Goal: Task Accomplishment & Management: Manage account settings

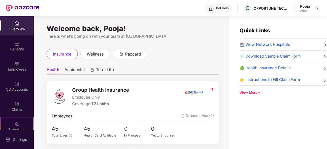
scroll to position [10, 0]
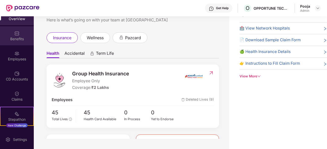
click at [20, 40] on div "Benefits" at bounding box center [17, 39] width 34 height 5
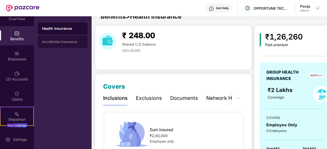
scroll to position [119, 0]
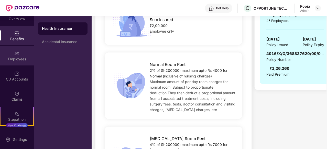
click at [17, 53] on img at bounding box center [16, 53] width 5 height 5
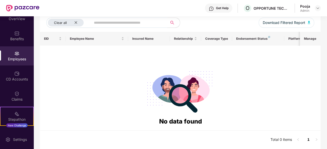
scroll to position [63, 0]
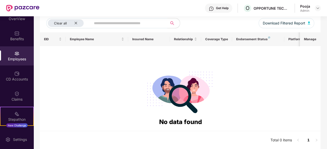
click at [17, 53] on img at bounding box center [16, 53] width 5 height 5
click at [302, 9] on div "Admin" at bounding box center [305, 11] width 10 height 4
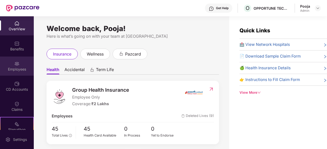
click at [17, 64] on img at bounding box center [16, 63] width 5 height 5
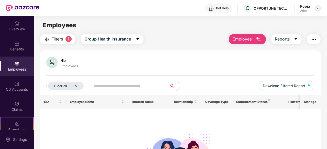
click at [317, 8] on img at bounding box center [317, 8] width 4 height 4
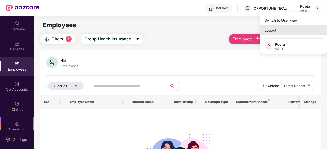
click at [271, 34] on div "Logout" at bounding box center [293, 30] width 66 height 10
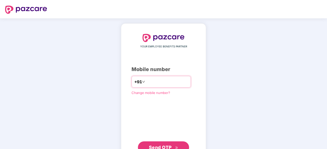
click at [157, 84] on input "number" at bounding box center [167, 82] width 42 height 8
type input "**********"
click at [158, 141] on span "Send OTP" at bounding box center [163, 147] width 29 height 7
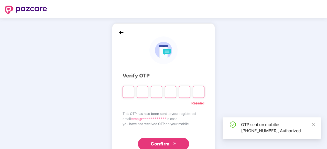
click at [129, 93] on input "Please enter verification code. Digit 1" at bounding box center [127, 92] width 11 height 12
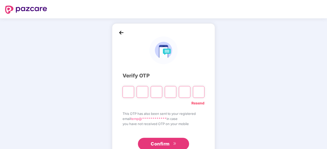
type input "*"
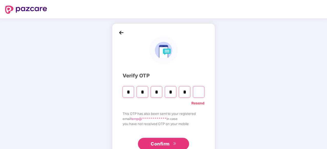
type input "*"
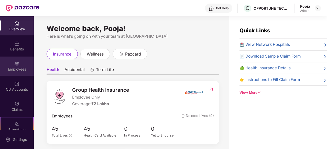
click at [17, 60] on div "Employees" at bounding box center [17, 66] width 34 height 19
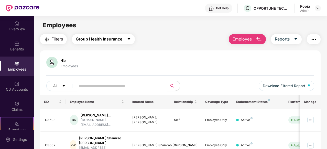
click at [121, 40] on span "Group Health Insurance" at bounding box center [99, 39] width 46 height 6
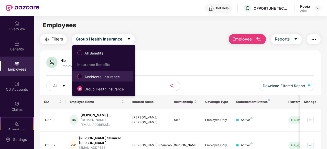
click at [105, 77] on span "Accidental Insurance" at bounding box center [101, 77] width 39 height 6
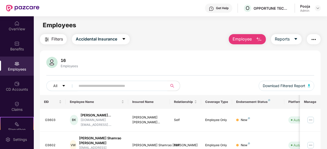
click at [132, 67] on div "16 Employees" at bounding box center [179, 63] width 267 height 12
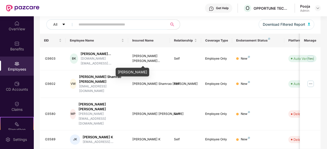
scroll to position [72, 0]
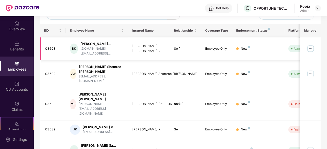
click at [311, 49] on img at bounding box center [310, 49] width 8 height 8
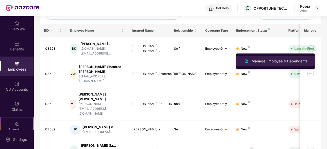
click at [286, 61] on div "Manage Employee & Dependents" at bounding box center [279, 62] width 58 height 6
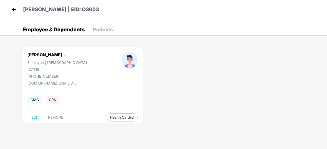
click at [52, 101] on span "GPA" at bounding box center [52, 99] width 13 height 7
click at [52, 100] on span "GPA" at bounding box center [52, 99] width 13 height 7
click at [101, 31] on div "Policies" at bounding box center [103, 29] width 20 height 5
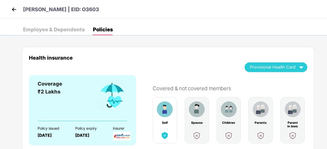
scroll to position [0, 0]
click at [12, 9] on img at bounding box center [14, 10] width 8 height 8
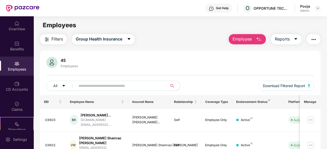
click at [143, 60] on div "45 Employees" at bounding box center [179, 63] width 267 height 12
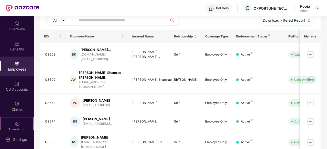
scroll to position [61, 0]
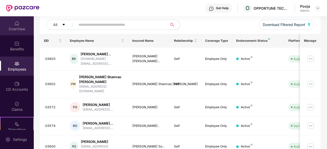
click at [16, 29] on div "OverView" at bounding box center [17, 29] width 34 height 5
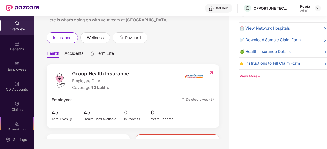
click at [76, 55] on span "Accidental" at bounding box center [74, 54] width 20 height 7
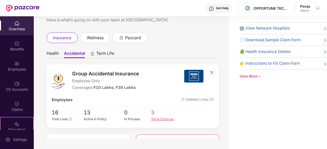
click at [156, 119] on div "Yet to Endorse" at bounding box center [164, 119] width 27 height 5
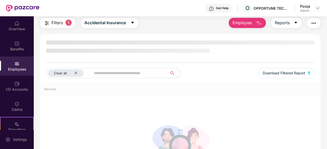
scroll to position [61, 0]
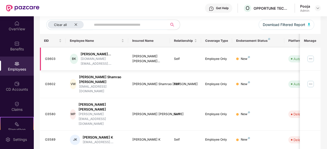
click at [309, 59] on img at bounding box center [310, 59] width 8 height 8
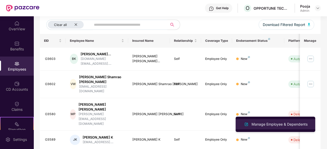
click at [284, 121] on li "Manage Employee & Dependents" at bounding box center [274, 125] width 79 height 10
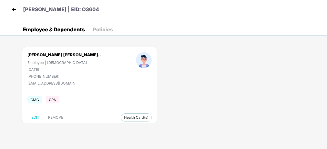
click at [99, 30] on div "Policies" at bounding box center [103, 29] width 20 height 5
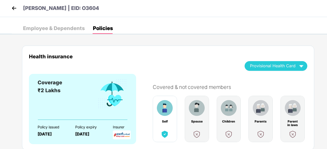
scroll to position [0, 0]
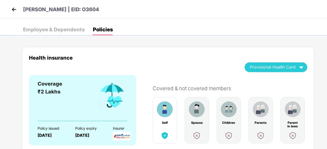
click at [14, 10] on img at bounding box center [14, 10] width 8 height 8
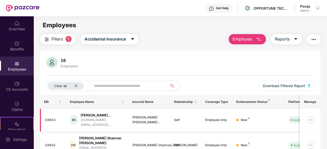
click at [311, 121] on img at bounding box center [310, 120] width 8 height 8
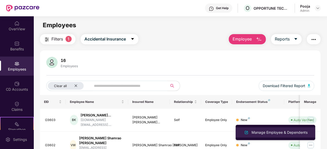
click at [287, 131] on div "Manage Employee & Dependents" at bounding box center [279, 133] width 58 height 6
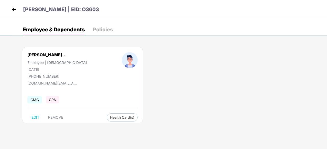
click at [95, 30] on div "Policies" at bounding box center [103, 29] width 20 height 5
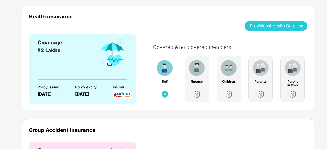
scroll to position [41, 0]
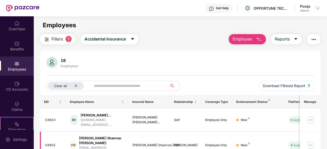
click at [310, 141] on img at bounding box center [310, 146] width 8 height 8
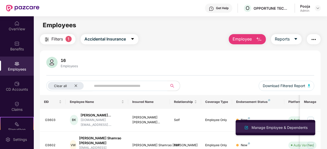
click at [292, 128] on div "Manage Employee & Dependents" at bounding box center [279, 128] width 58 height 6
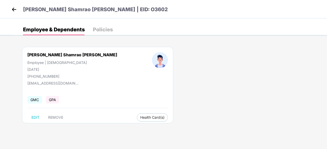
click at [104, 30] on div "Policies" at bounding box center [103, 29] width 20 height 5
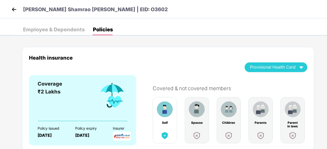
click at [12, 8] on img at bounding box center [14, 10] width 8 height 8
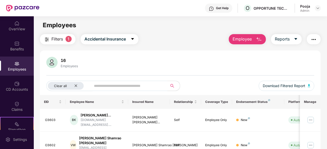
click at [19, 32] on div "OverView" at bounding box center [17, 25] width 34 height 19
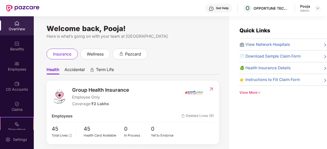
click at [78, 69] on span "Accidental" at bounding box center [74, 70] width 20 height 7
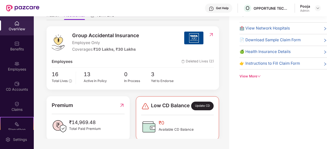
scroll to position [59, 0]
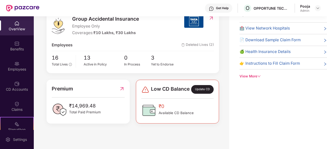
click at [202, 91] on div "Update CD" at bounding box center [202, 89] width 22 height 9
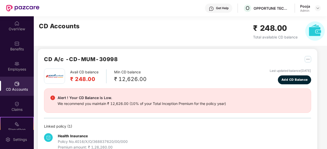
scroll to position [0, 0]
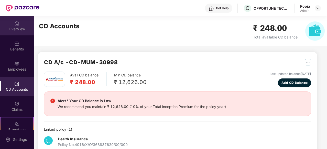
click at [15, 29] on div "OverView" at bounding box center [17, 29] width 34 height 5
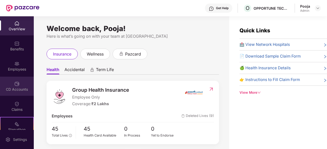
click at [20, 87] on div "CD Accounts" at bounding box center [17, 89] width 34 height 5
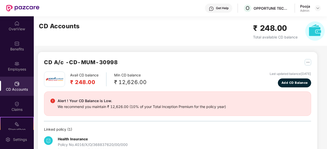
scroll to position [10, 0]
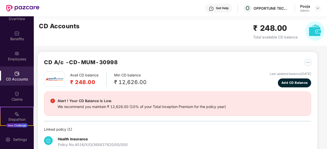
click at [129, 31] on div "CD Accounts ₹ 248.00 Total available CD balance" at bounding box center [182, 31] width 296 height 30
click at [131, 47] on div "CD A/c - CD-MUM-30998 Avail CD balance ₹ 248.00 Min CD balance ₹ 12,626.00 Last…" at bounding box center [175, 147] width 283 height 263
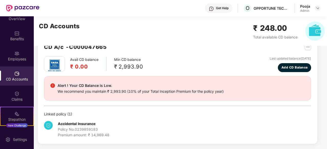
scroll to position [129, 0]
click at [76, 127] on div "Policy No. 0239859183" at bounding box center [83, 130] width 51 height 6
click at [56, 114] on div "Linked policy ( 1 )" at bounding box center [177, 114] width 267 height 6
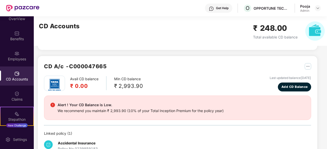
scroll to position [109, 0]
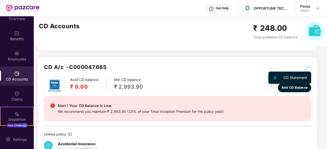
click at [309, 66] on img "button" at bounding box center [307, 67] width 6 height 6
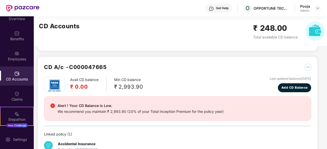
click at [251, 68] on div "CD A/c - C000047665" at bounding box center [177, 70] width 267 height 14
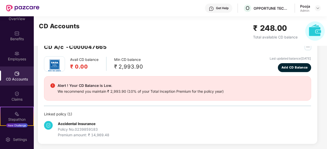
scroll to position [129, 0]
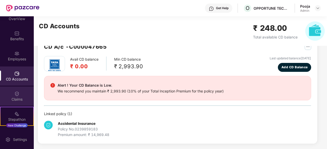
click at [21, 93] on div "Claims" at bounding box center [17, 96] width 34 height 19
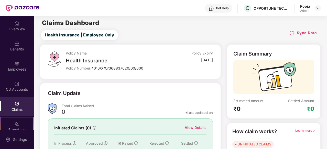
scroll to position [0, 0]
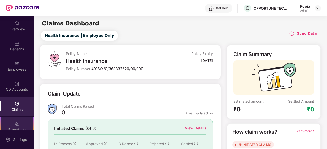
click at [9, 125] on div "Stepathon New Challenge" at bounding box center [17, 126] width 34 height 19
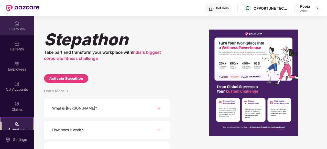
click at [19, 29] on div "OverView" at bounding box center [17, 29] width 34 height 5
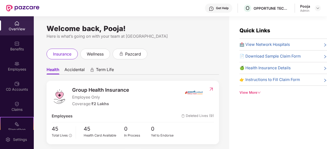
click at [77, 71] on span "Accidental" at bounding box center [74, 70] width 20 height 7
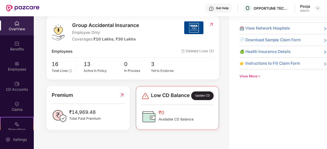
scroll to position [38, 0]
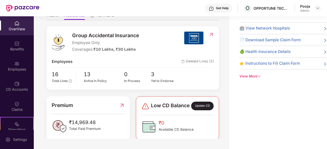
click at [211, 35] on img at bounding box center [210, 34] width 5 height 5
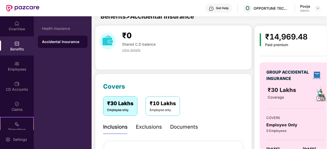
scroll to position [16, 0]
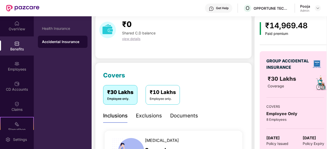
scroll to position [20, 0]
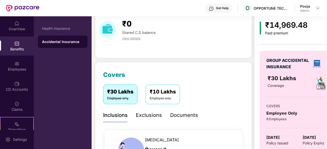
click at [165, 96] on div "₹10 Lakhs" at bounding box center [162, 92] width 26 height 8
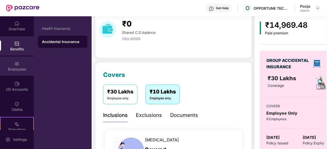
click at [19, 66] on div "Employees" at bounding box center [17, 66] width 34 height 19
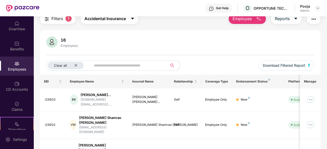
click at [104, 20] on span "Accidental Insurance" at bounding box center [104, 19] width 41 height 6
click at [155, 27] on div "Filters 1 Accidental Insurance Employee Reports 16 Employees Clear all Download…" at bounding box center [180, 121] width 280 height 214
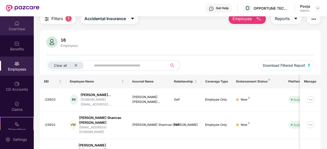
click at [21, 28] on div "OverView" at bounding box center [17, 29] width 34 height 5
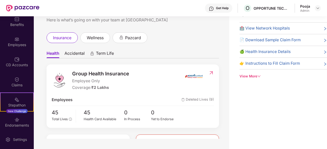
scroll to position [31, 0]
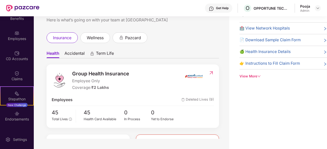
click at [180, 59] on div "Health Accidental Term Life Group Health Insurance Employee Only Coverage: ₹2 L…" at bounding box center [132, 113] width 172 height 130
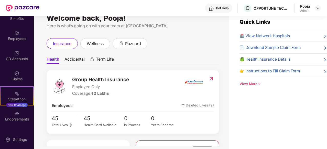
scroll to position [0, 0]
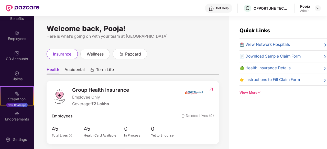
click at [75, 70] on span "Accidental" at bounding box center [74, 70] width 20 height 7
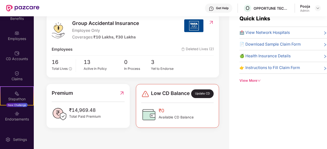
scroll to position [16, 0]
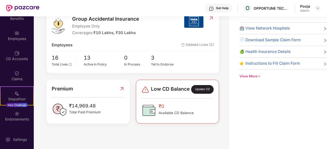
click at [199, 92] on div "Update CD" at bounding box center [202, 89] width 22 height 9
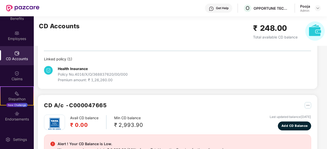
scroll to position [129, 0]
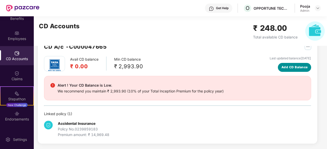
click at [287, 68] on span "Add CD Balance" at bounding box center [294, 67] width 26 height 5
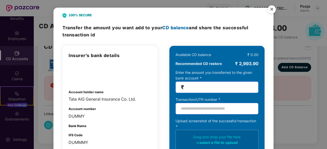
click at [143, 64] on div "Insurer’s bank details Account holder name Tata AIG General Insurance Co. Ltd. …" at bounding box center [109, 99] width 83 height 94
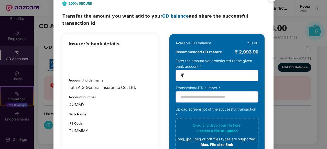
scroll to position [0, 0]
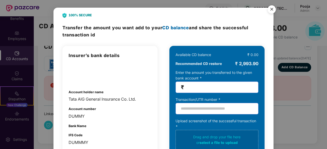
click at [269, 11] on img "Close" at bounding box center [271, 10] width 14 height 14
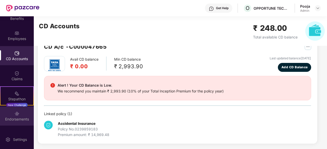
click at [15, 113] on img at bounding box center [16, 113] width 5 height 5
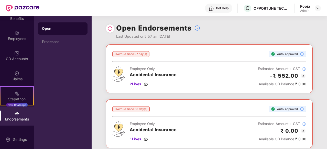
click at [111, 28] on img at bounding box center [109, 28] width 5 height 5
click at [97, 81] on div "Overdue since 97 day(s) Auto-approved Employee Only Accidental Insurance 2 Live…" at bounding box center [208, 127] width 235 height 166
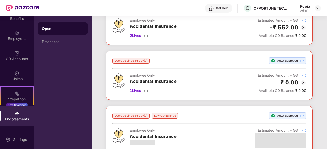
scroll to position [38, 0]
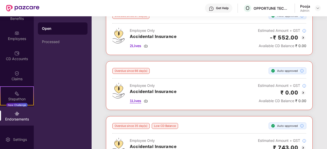
click at [135, 101] on span "1 Lives" at bounding box center [135, 101] width 11 height 6
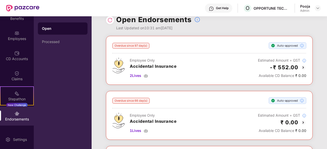
scroll to position [8, 0]
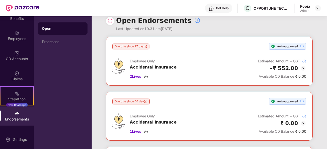
click at [134, 78] on span "2 Lives" at bounding box center [135, 77] width 11 height 6
click at [96, 93] on div "Overdue since 97 day(s) Auto-approved Employee Only Accidental Insurance 2 Live…" at bounding box center [208, 120] width 235 height 166
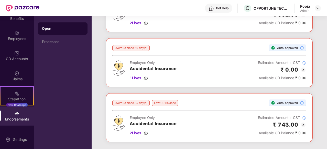
scroll to position [72, 0]
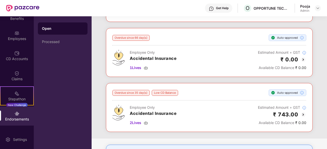
click at [302, 112] on img at bounding box center [303, 115] width 6 height 6
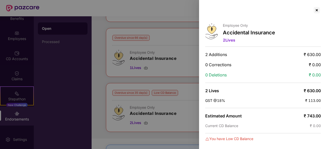
click at [98, 86] on div at bounding box center [163, 74] width 327 height 149
click at [173, 137] on div at bounding box center [163, 74] width 327 height 149
click at [315, 11] on div at bounding box center [316, 10] width 8 height 8
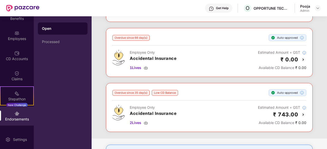
click at [303, 58] on img at bounding box center [303, 60] width 6 height 6
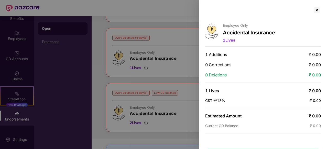
click at [229, 41] on span "1 Lives" at bounding box center [229, 40] width 12 height 5
click at [316, 10] on div at bounding box center [316, 10] width 8 height 8
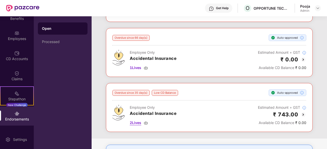
click at [134, 123] on span "2 Lives" at bounding box center [135, 123] width 11 height 6
click at [134, 70] on span "1 Lives" at bounding box center [135, 68] width 11 height 6
